Goal: Information Seeking & Learning: Learn about a topic

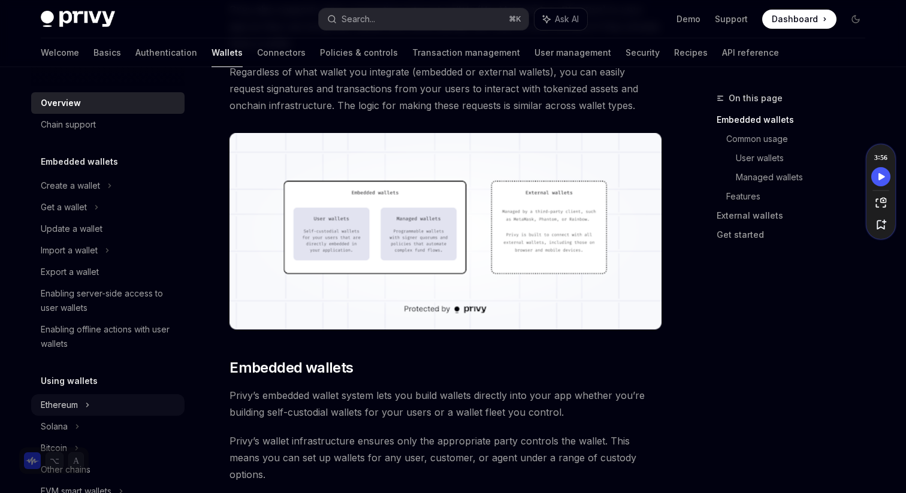
scroll to position [48, 0]
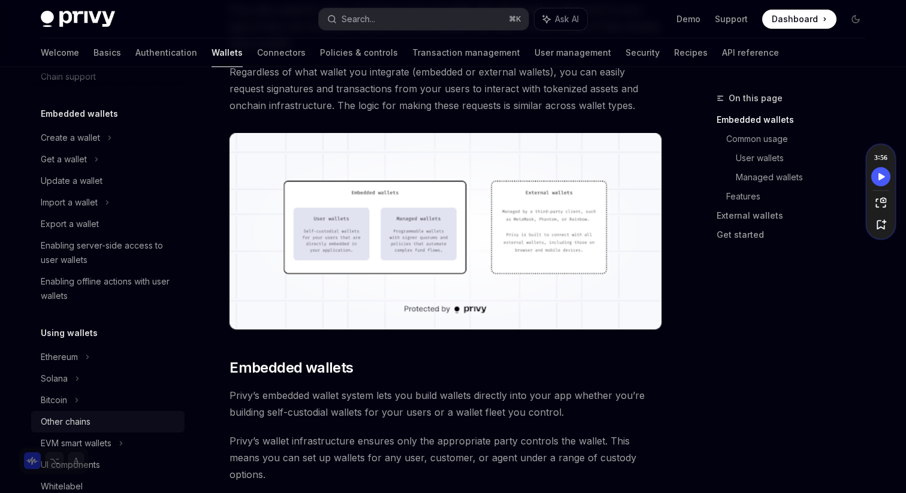
click at [87, 419] on div "Other chains" at bounding box center [66, 422] width 50 height 14
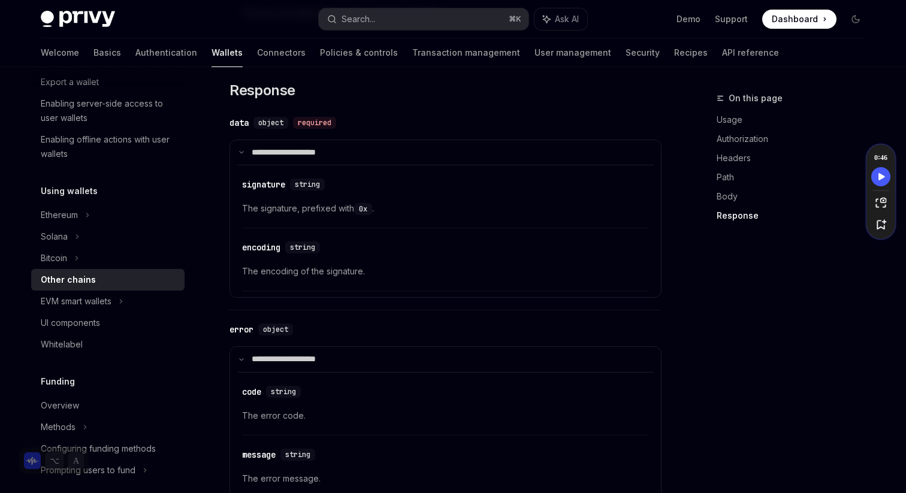
scroll to position [193, 0]
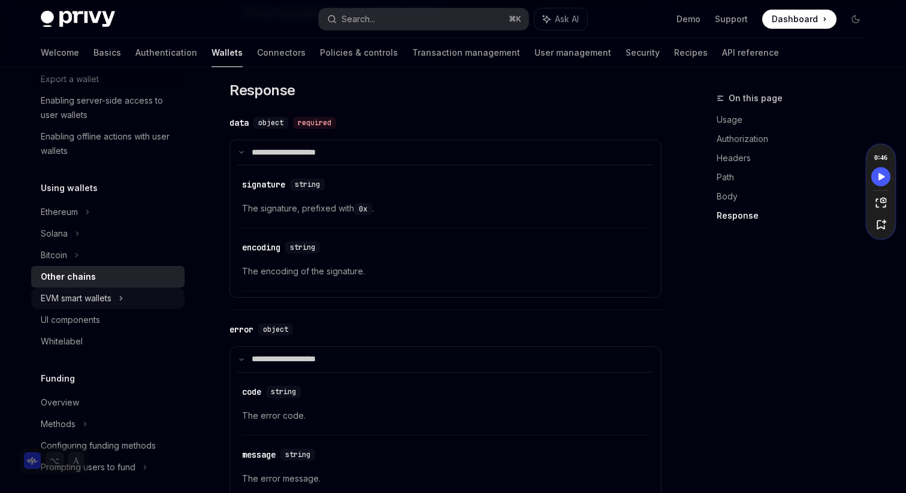
click at [119, 300] on div "EVM smart wallets" at bounding box center [107, 299] width 153 height 22
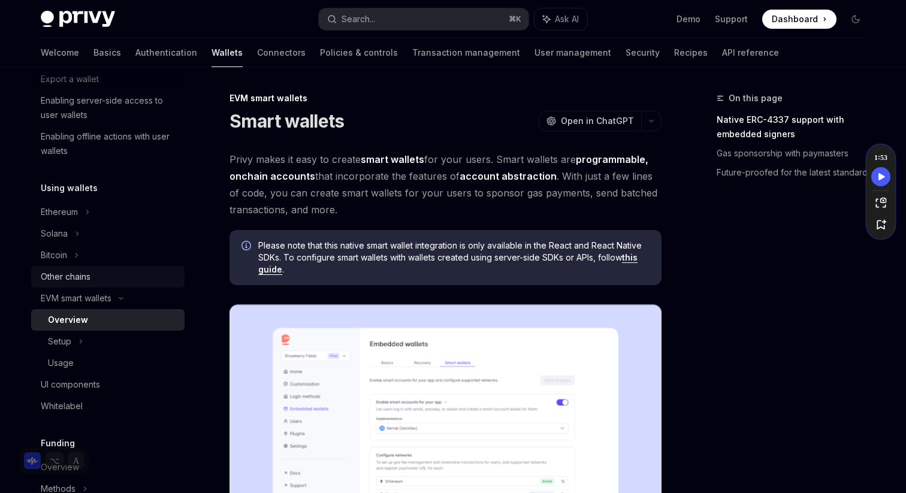
click at [111, 286] on link "Other chains" at bounding box center [107, 277] width 153 height 22
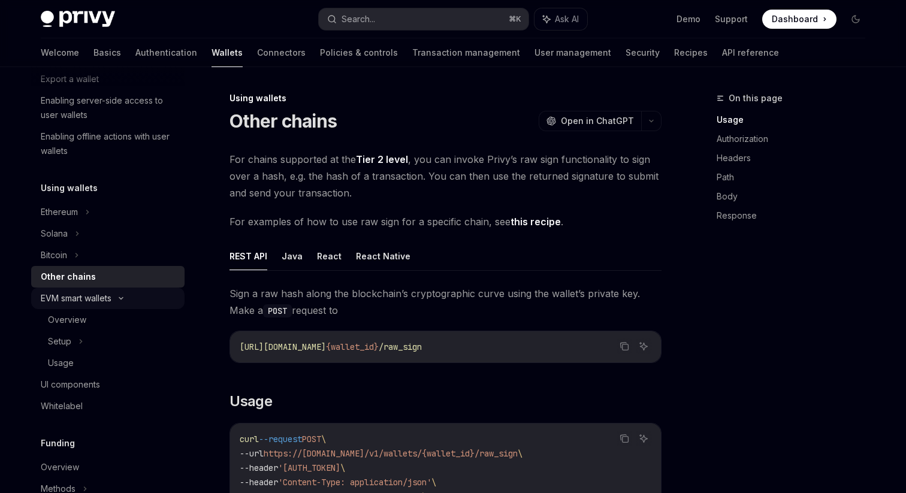
click at [105, 295] on div "EVM smart wallets" at bounding box center [76, 298] width 71 height 14
click at [129, 295] on div "EVM smart wallets" at bounding box center [107, 299] width 153 height 22
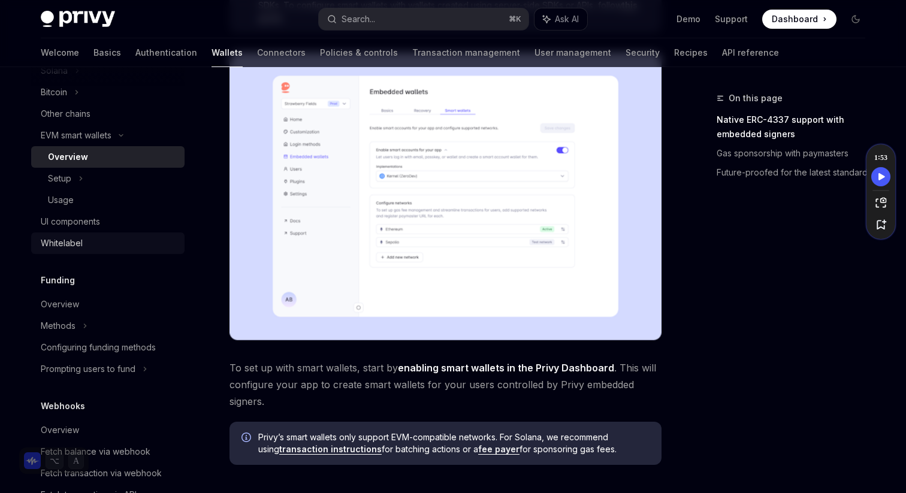
scroll to position [330, 0]
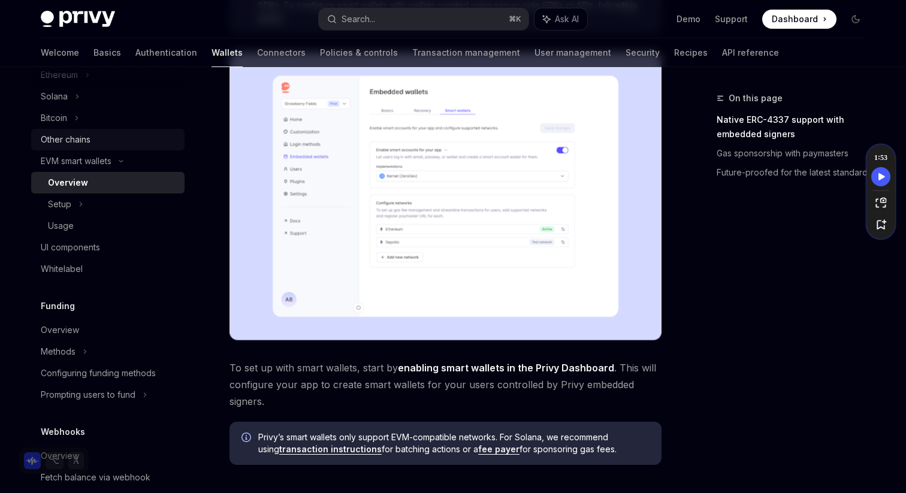
click at [77, 141] on div "Other chains" at bounding box center [66, 139] width 50 height 14
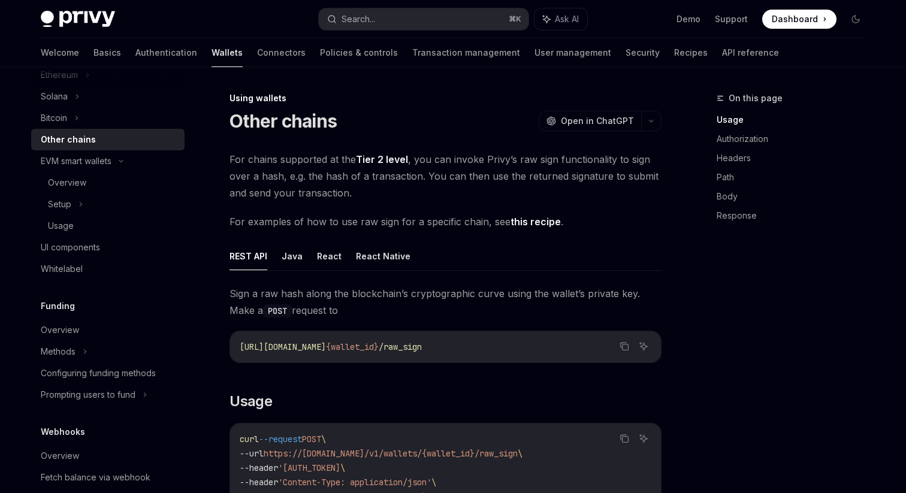
click at [375, 153] on link "Tier 2 level" at bounding box center [382, 159] width 52 height 13
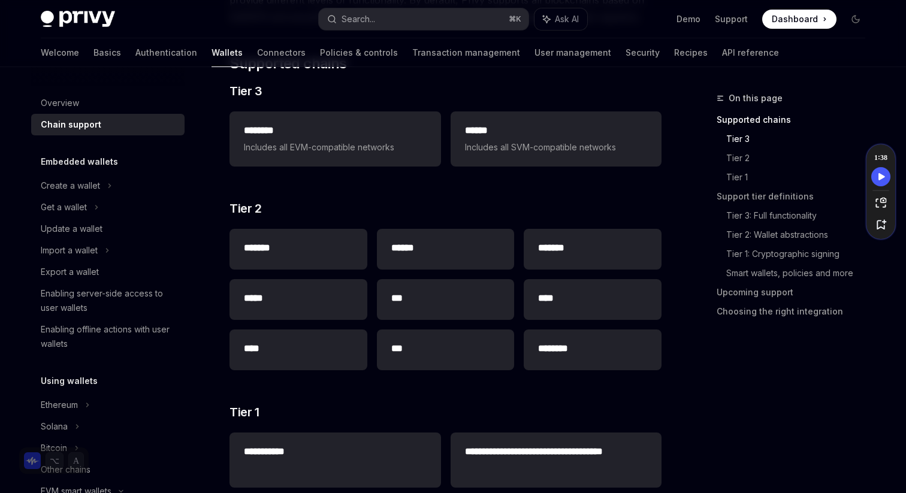
scroll to position [264, 0]
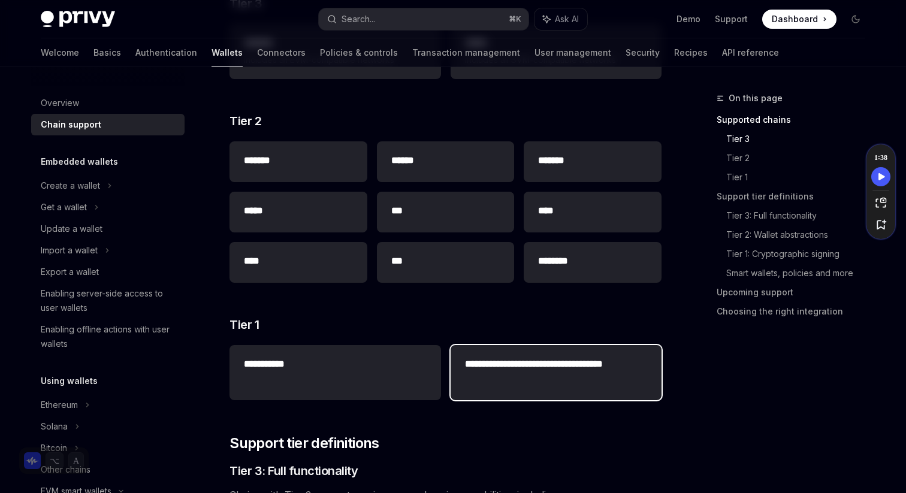
click at [491, 362] on h2 "**********" at bounding box center [556, 371] width 182 height 29
drag, startPoint x: 464, startPoint y: 363, endPoint x: 531, endPoint y: 378, distance: 68.7
click at [531, 379] on div "**********" at bounding box center [556, 372] width 211 height 55
copy h2 "**********"
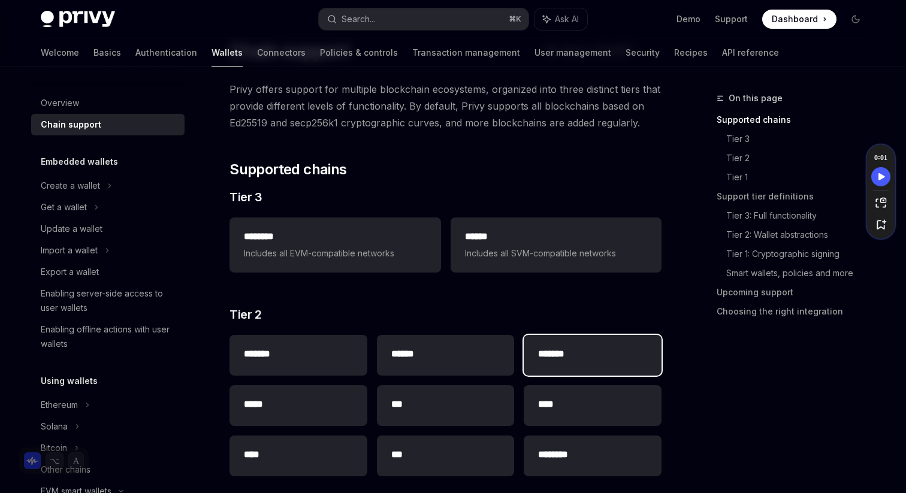
scroll to position [65, 0]
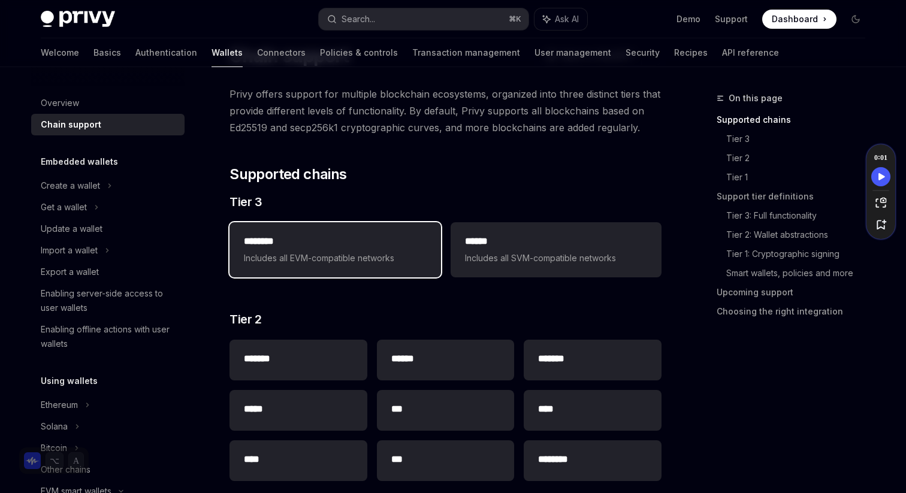
click at [400, 245] on h2 "********" at bounding box center [335, 241] width 182 height 14
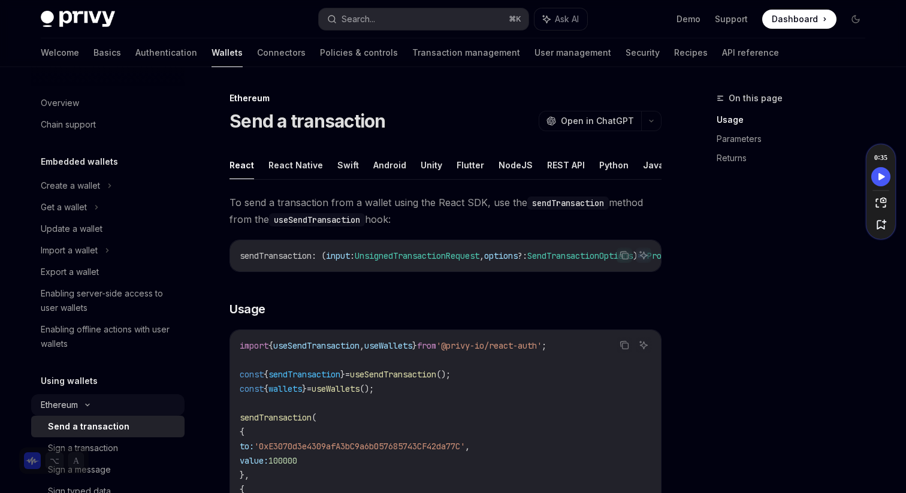
click at [135, 196] on div "Ethereum" at bounding box center [107, 186] width 153 height 22
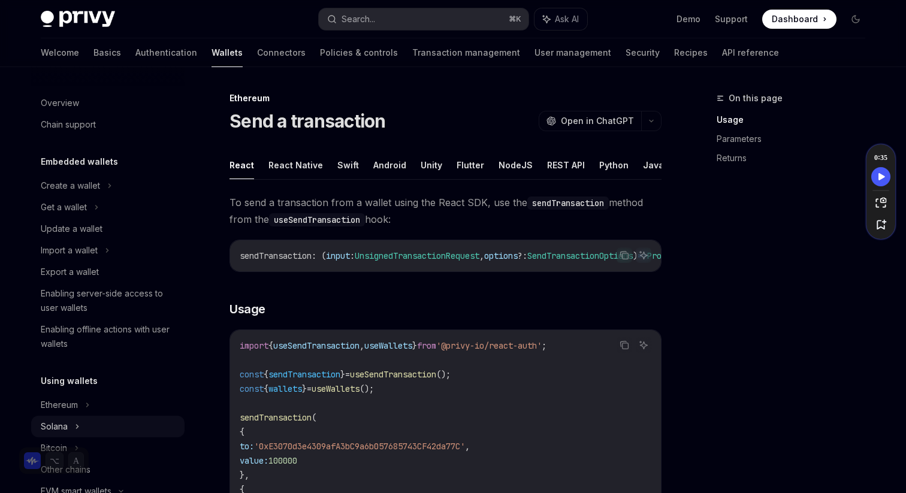
scroll to position [30, 0]
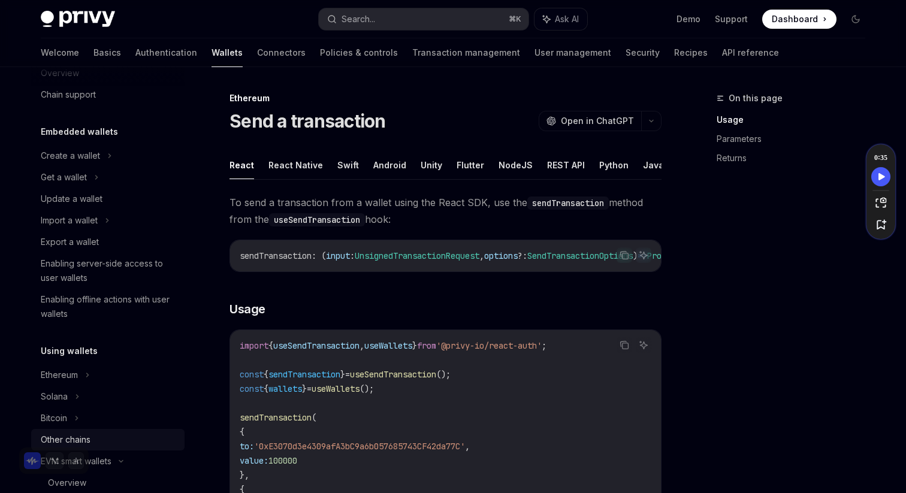
click at [136, 436] on div "Other chains" at bounding box center [109, 440] width 137 height 14
type textarea "*"
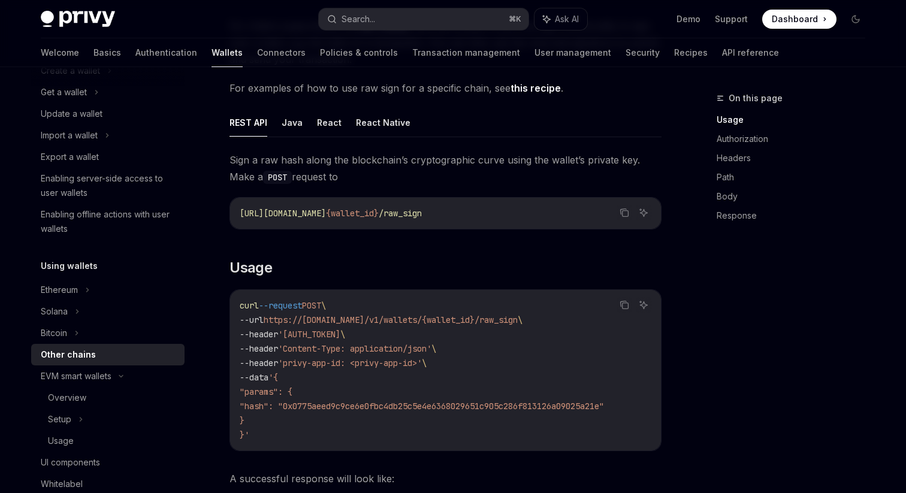
scroll to position [139, 0]
